Goal: Task Accomplishment & Management: Complete application form

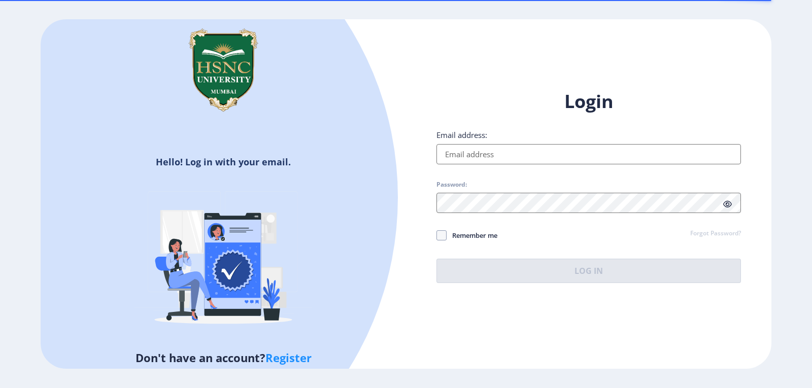
type input "[EMAIL_ADDRESS][DOMAIN_NAME]"
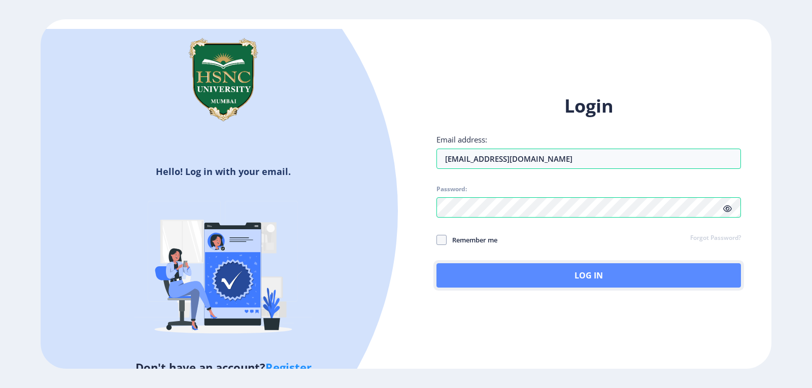
click at [566, 270] on button "Log In" at bounding box center [589, 276] width 305 height 24
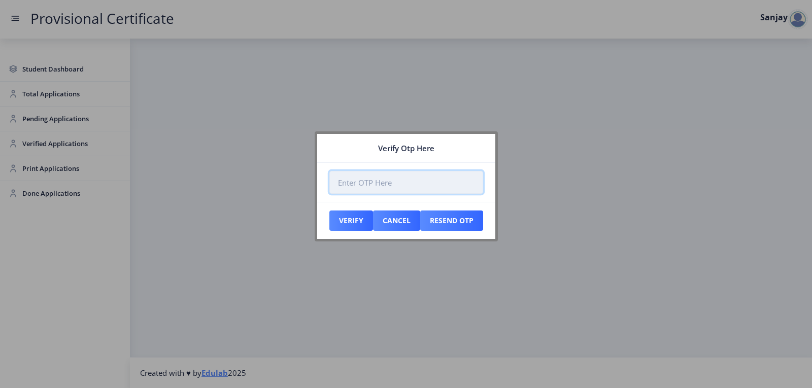
click at [353, 185] on input "number" at bounding box center [407, 182] width 154 height 23
paste input "709364"
type input "709364"
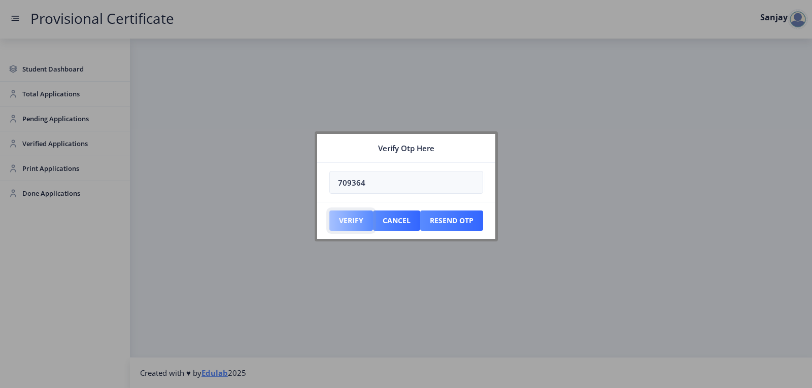
click at [347, 227] on button "Verify" at bounding box center [352, 221] width 44 height 20
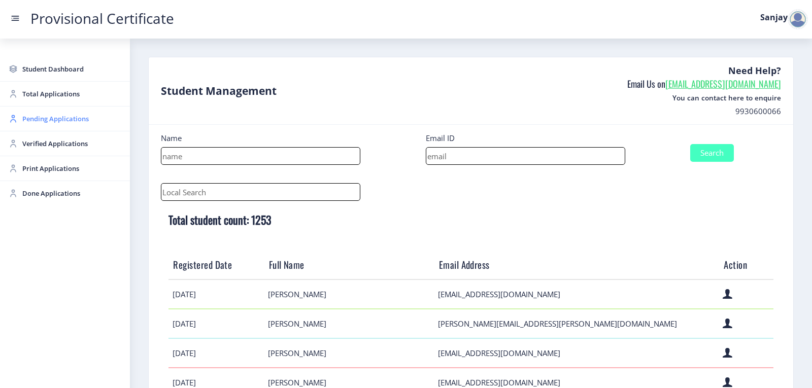
click at [37, 120] on span "Pending Applications" at bounding box center [72, 119] width 100 height 12
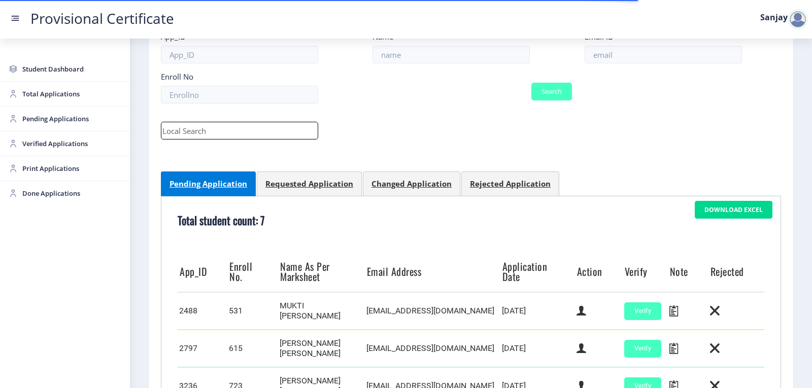
scroll to position [325, 0]
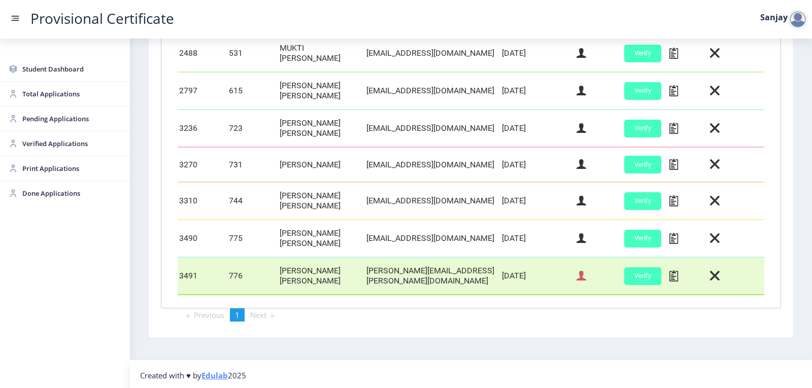
click at [583, 277] on icon at bounding box center [582, 276] width 10 height 13
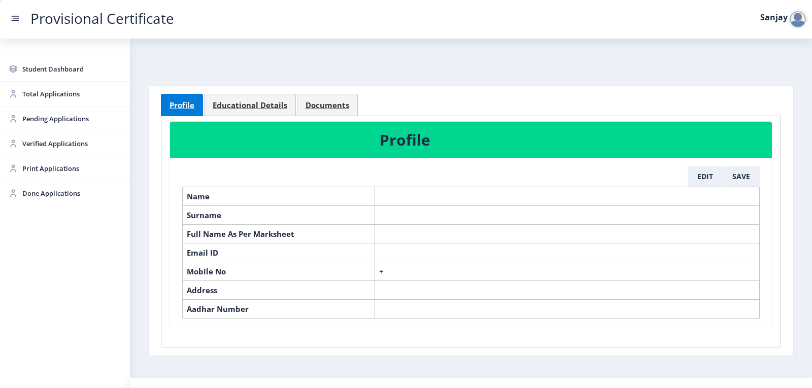
select select "May"
select select "B+"
select select "Regular"
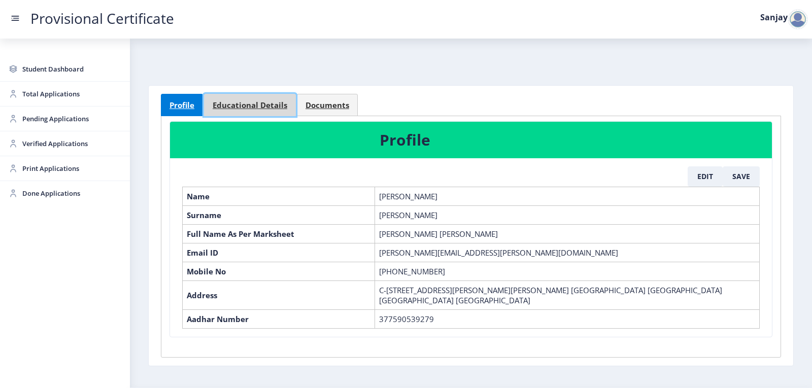
click at [266, 107] on span "Educational Details" at bounding box center [250, 106] width 75 height 8
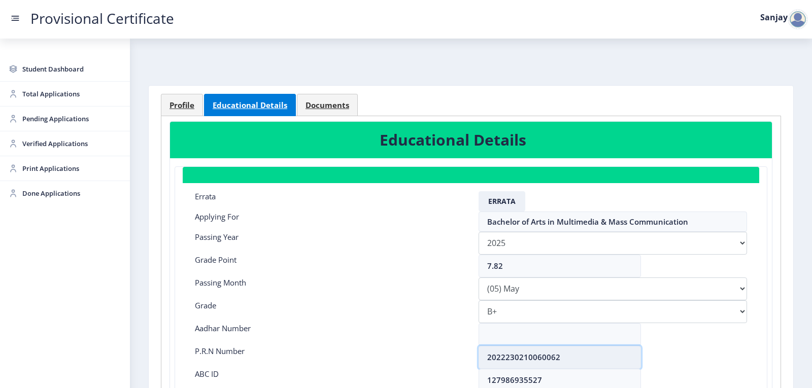
drag, startPoint x: 488, startPoint y: 357, endPoint x: 570, endPoint y: 358, distance: 81.8
click at [570, 358] on input "2022230210060062" at bounding box center [560, 357] width 162 height 23
click at [191, 108] on span "Profile" at bounding box center [182, 106] width 25 height 8
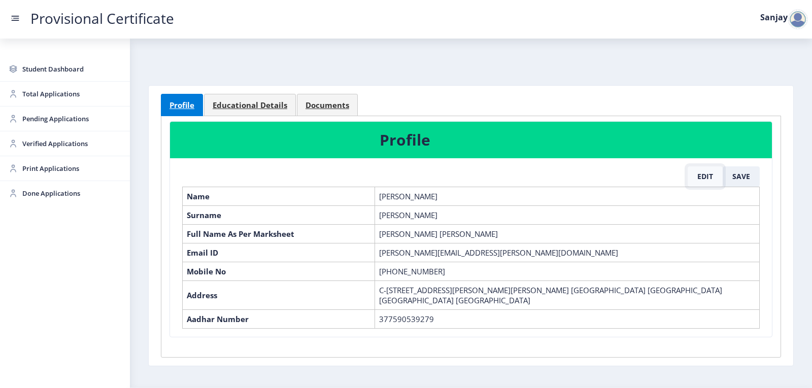
click at [700, 178] on button "Edit" at bounding box center [705, 177] width 35 height 20
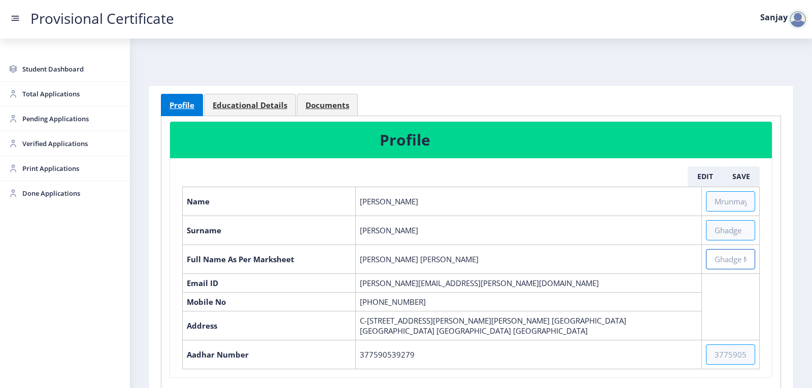
drag, startPoint x: 721, startPoint y: 261, endPoint x: 739, endPoint y: 272, distance: 20.7
click at [722, 261] on input "text" at bounding box center [730, 259] width 49 height 20
paste input "[PERSON_NAME] [PERSON_NAME] [PERSON_NAME]"
type input "[PERSON_NAME] [PERSON_NAME] ARUNA"
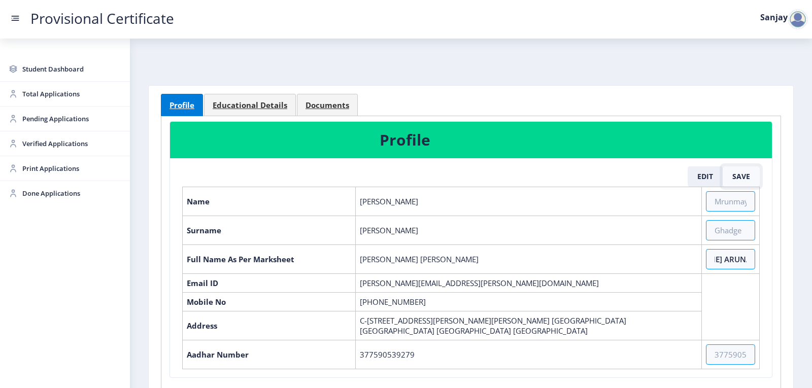
scroll to position [0, 0]
click at [734, 176] on button "Save" at bounding box center [741, 177] width 37 height 20
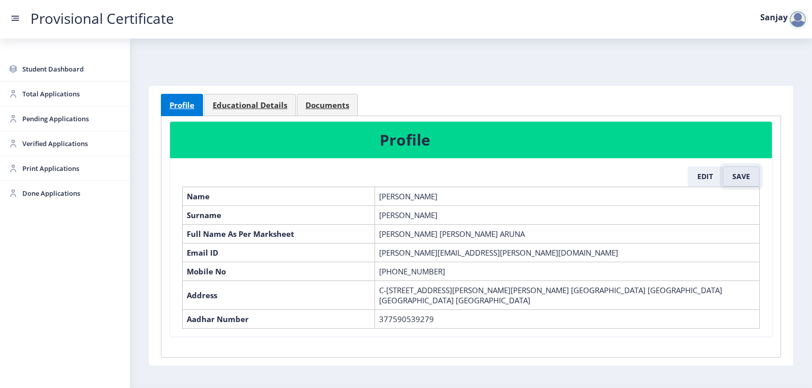
select select "May"
select select "B+"
select select "Regular"
click at [233, 109] on span "Educational Details" at bounding box center [250, 106] width 75 height 8
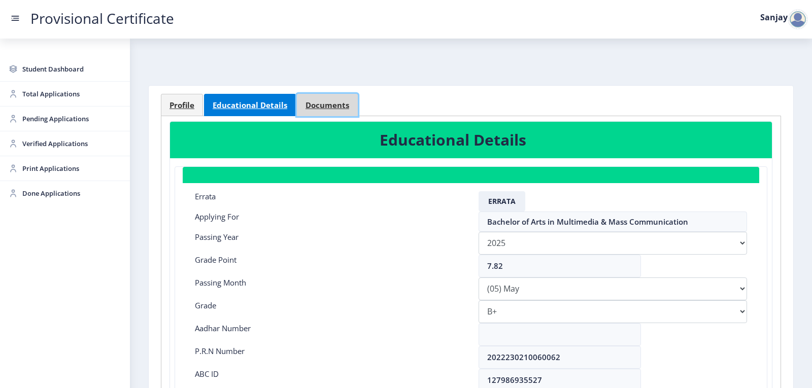
click at [311, 104] on span "Documents" at bounding box center [328, 106] width 44 height 8
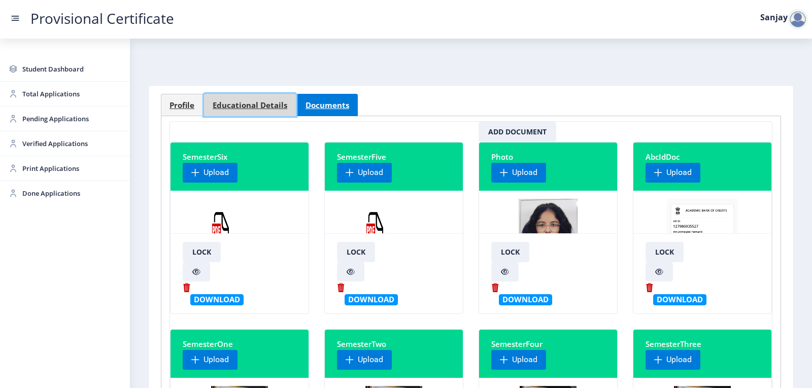
click at [238, 106] on span "Educational Details" at bounding box center [250, 106] width 75 height 8
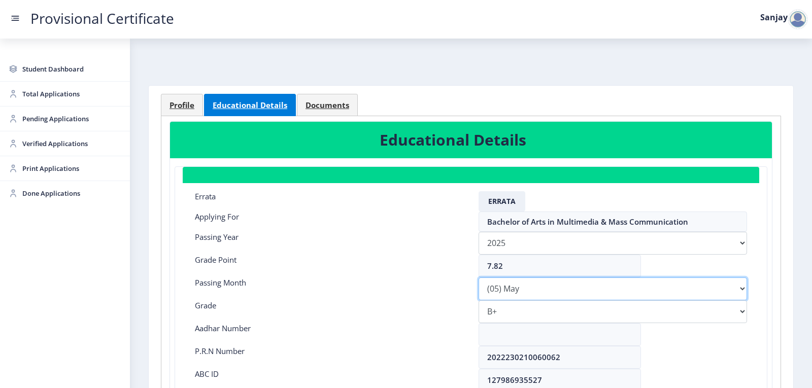
click at [566, 285] on select "Please select PassingMonth (01) January (02) February (03) March (04) April (05…" at bounding box center [613, 289] width 269 height 23
select select "March"
click at [479, 278] on select "Please select PassingMonth (01) January (02) February (03) March (04) April (05…" at bounding box center [613, 289] width 269 height 23
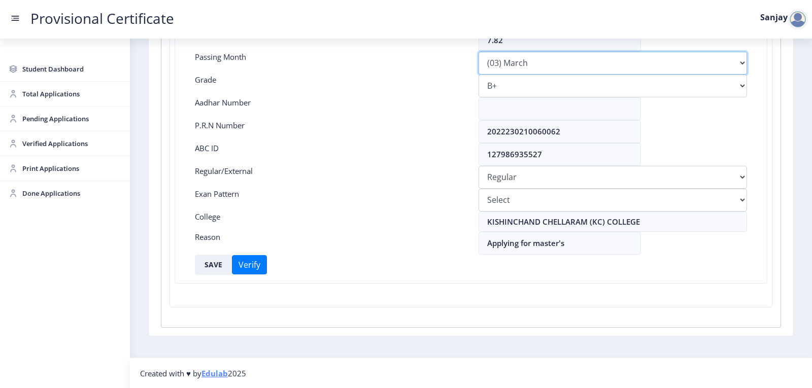
scroll to position [226, 0]
click at [213, 265] on button "SAVE" at bounding box center [213, 264] width 37 height 20
click at [36, 117] on span "Pending Applications" at bounding box center [72, 119] width 100 height 12
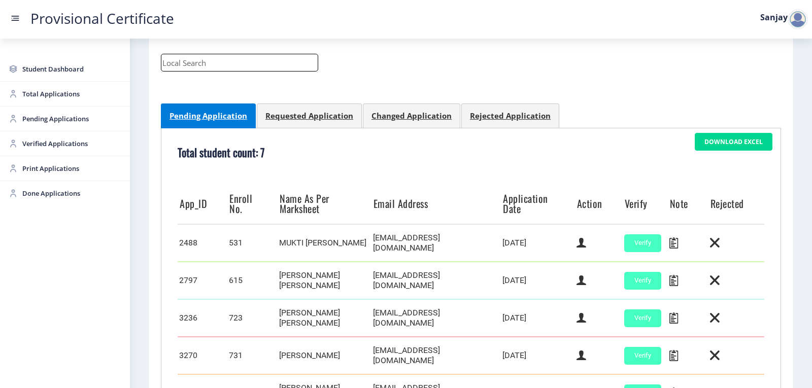
scroll to position [322, 0]
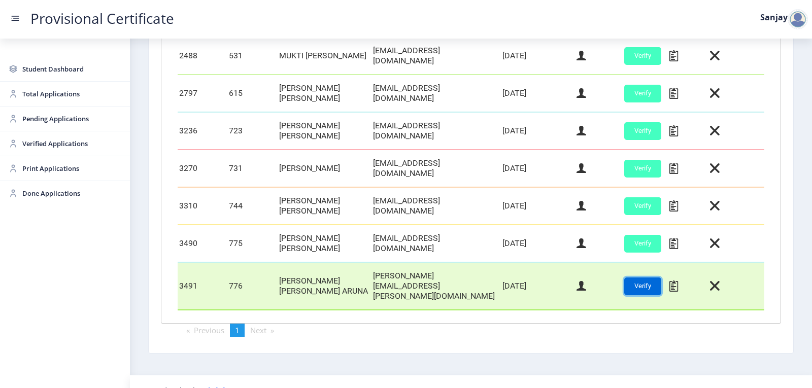
click at [636, 280] on button "Verify" at bounding box center [643, 287] width 37 height 18
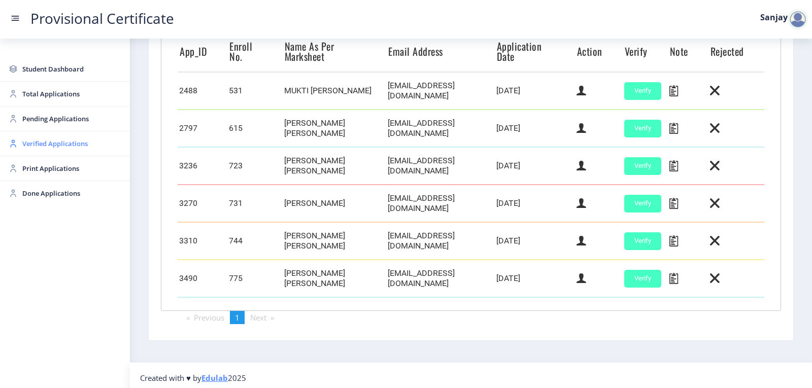
click at [57, 147] on span "Verified Applications" at bounding box center [72, 144] width 100 height 12
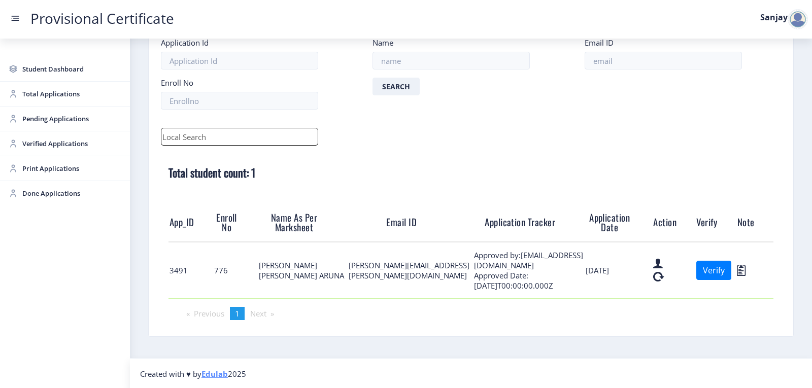
scroll to position [62, 0]
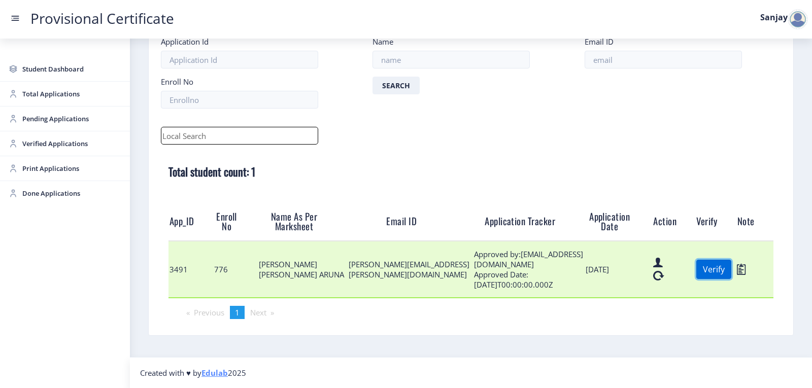
click at [718, 274] on button "Verify" at bounding box center [714, 269] width 35 height 19
click at [710, 266] on button "Verify" at bounding box center [714, 269] width 35 height 19
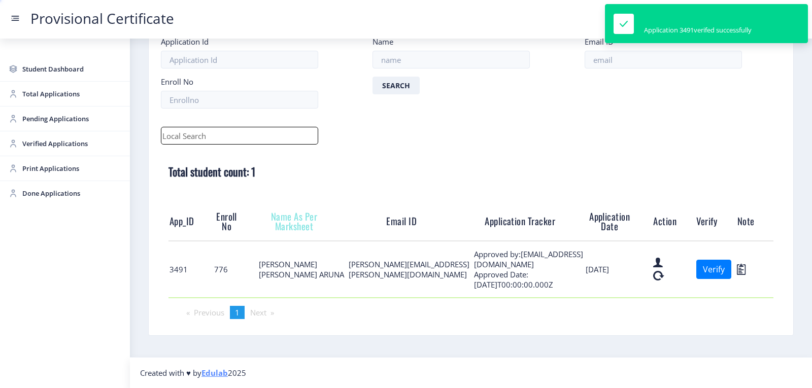
scroll to position [6, 0]
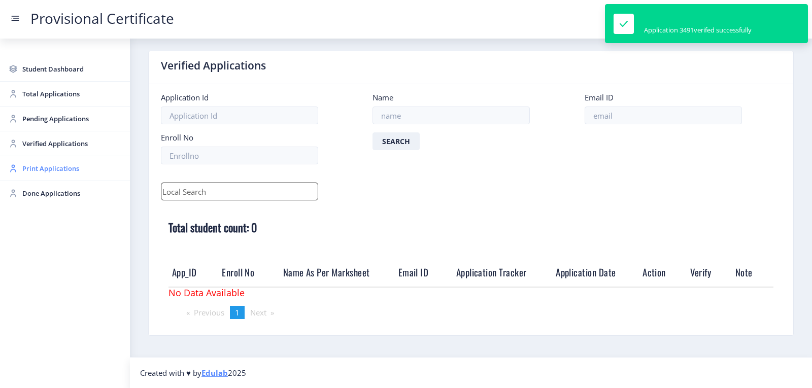
click at [50, 171] on span "Print Applications" at bounding box center [72, 168] width 100 height 12
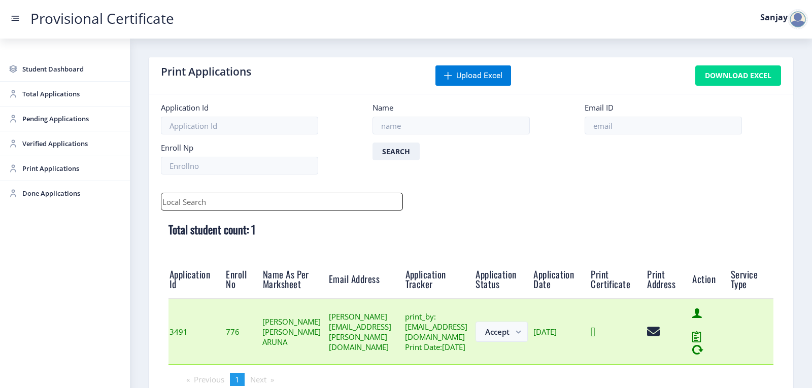
click at [596, 339] on icon at bounding box center [593, 332] width 5 height 13
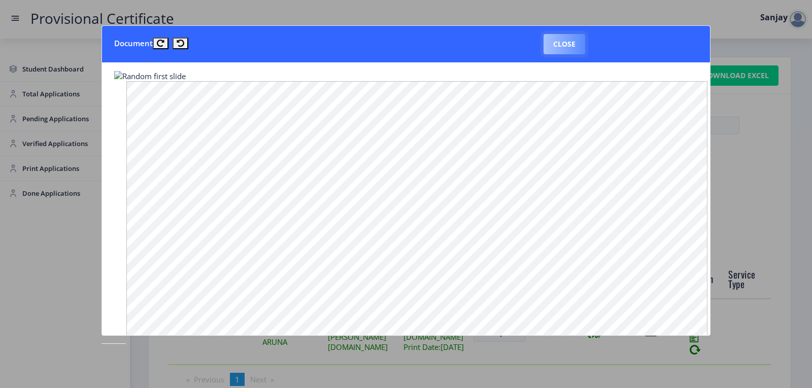
click at [569, 50] on button "Close" at bounding box center [565, 44] width 42 height 20
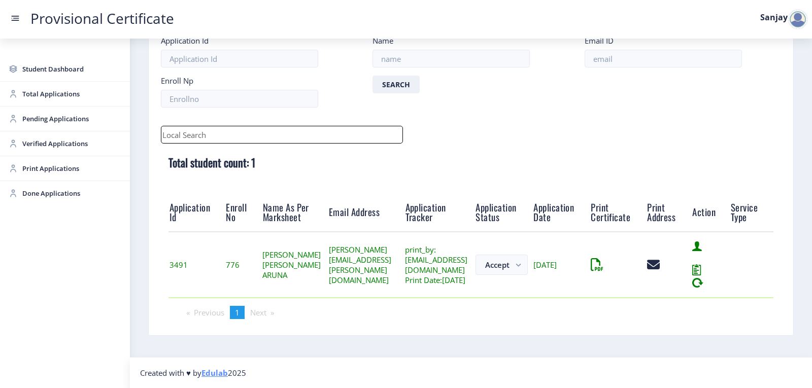
scroll to position [79, 0]
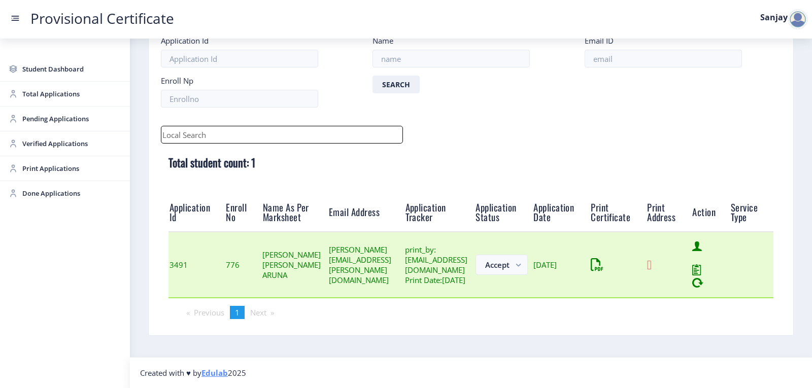
click at [652, 264] on icon at bounding box center [649, 265] width 5 height 13
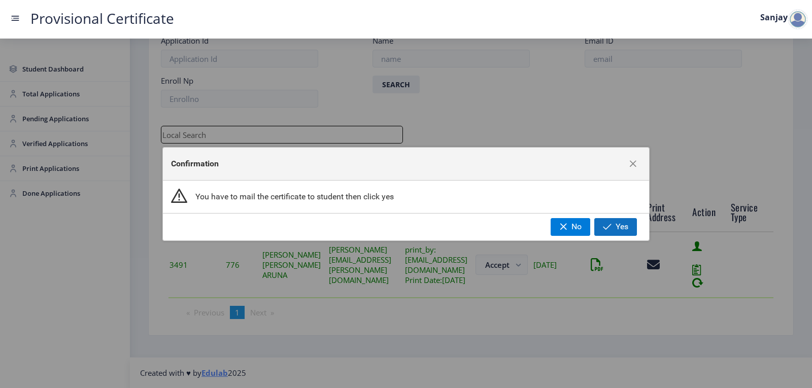
click at [619, 226] on span "Yes" at bounding box center [622, 226] width 13 height 9
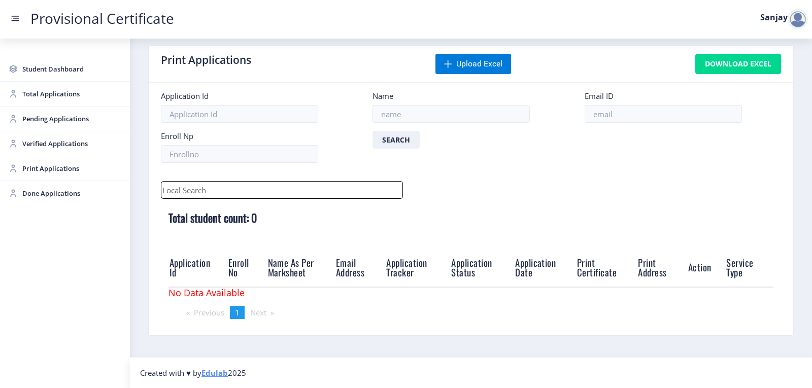
scroll to position [12, 0]
click at [794, 21] on div at bounding box center [798, 19] width 20 height 20
click at [767, 71] on span "Log out" at bounding box center [771, 74] width 65 height 12
